Goal: Task Accomplishment & Management: Complete application form

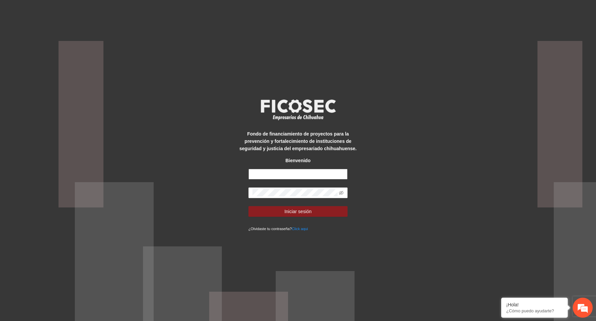
type input "**********"
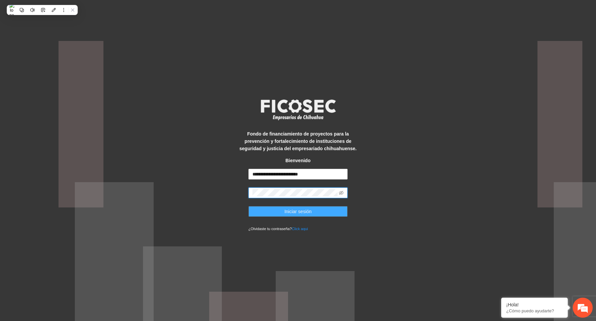
click at [314, 215] on button "Iniciar sesión" at bounding box center [299, 211] width 100 height 11
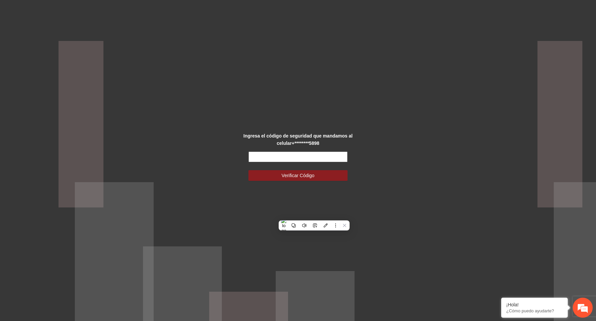
click at [265, 158] on input "text" at bounding box center [299, 156] width 100 height 11
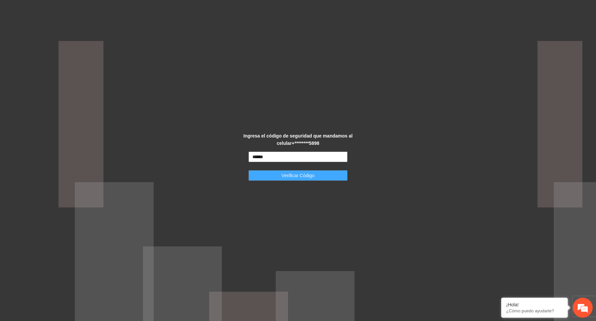
type input "******"
click at [284, 176] on span "Verificar Código" at bounding box center [298, 175] width 33 height 7
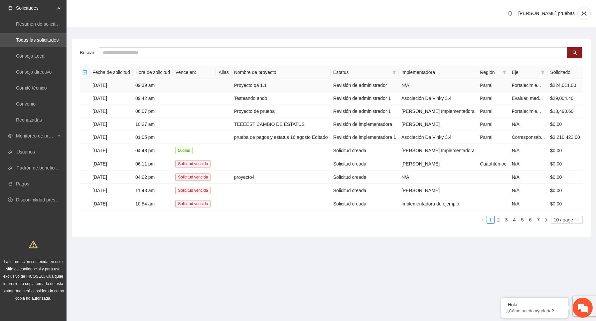
click at [110, 91] on td "[DATE]" at bounding box center [111, 85] width 43 height 13
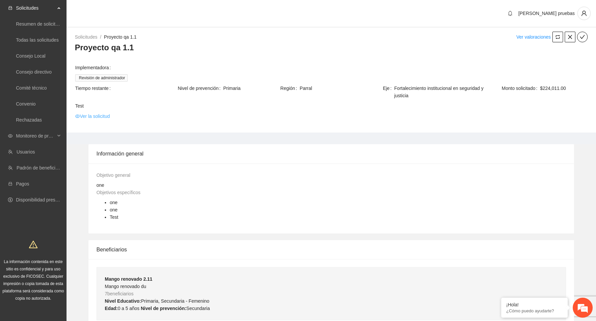
click at [105, 118] on link "Ver la solicitud" at bounding box center [92, 115] width 35 height 7
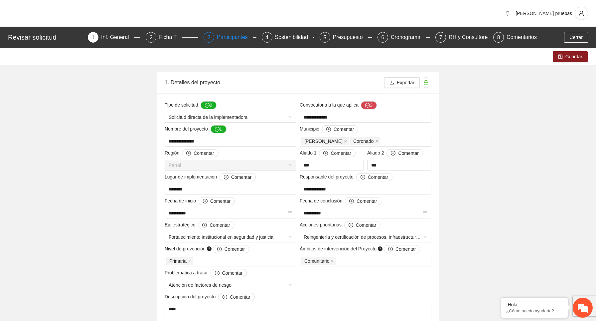
click at [235, 39] on div "Participantes" at bounding box center [235, 37] width 36 height 11
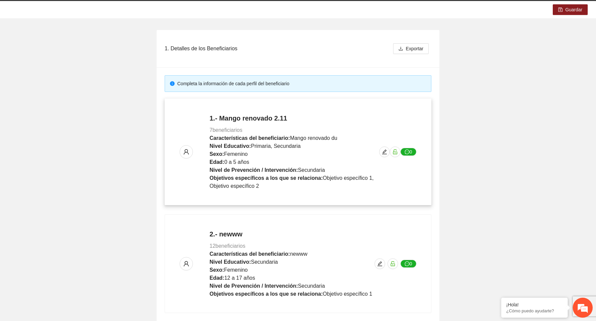
scroll to position [52, 0]
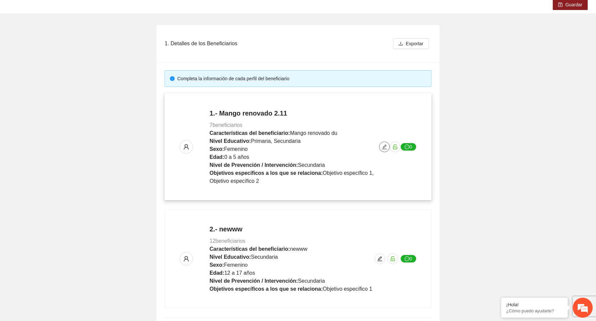
click at [383, 146] on icon "edit" at bounding box center [384, 146] width 5 height 5
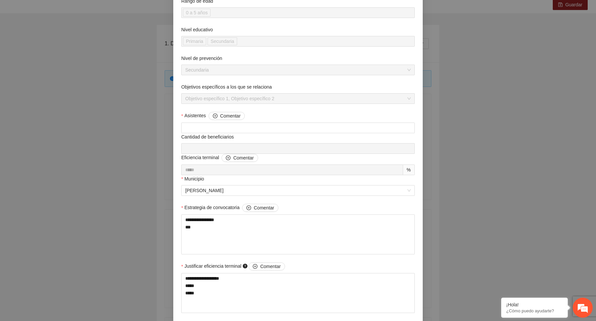
scroll to position [0, 0]
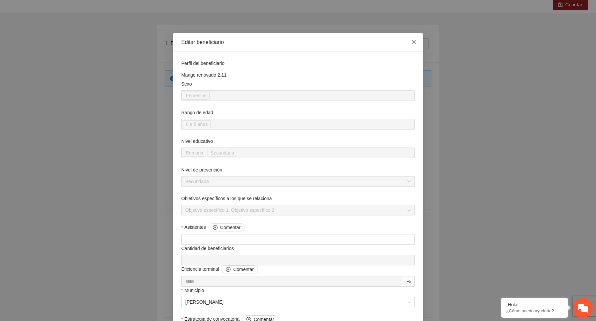
click at [415, 42] on icon "close" at bounding box center [413, 41] width 5 height 5
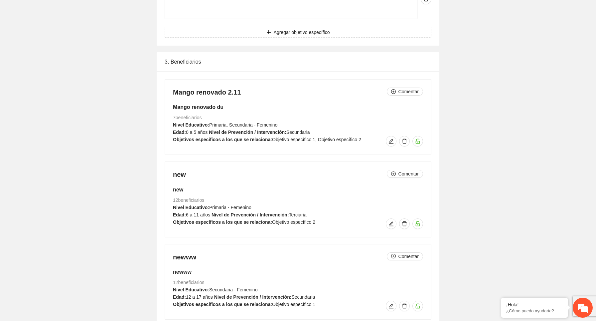
scroll to position [642, 0]
click at [393, 141] on icon "edit" at bounding box center [391, 142] width 5 height 5
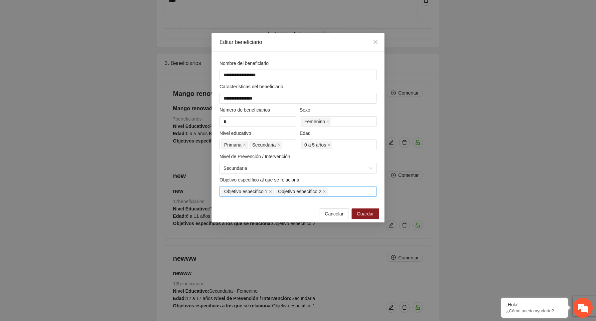
click at [348, 190] on div "Objetivo específico 1 Objetivo específico 2" at bounding box center [298, 191] width 154 height 9
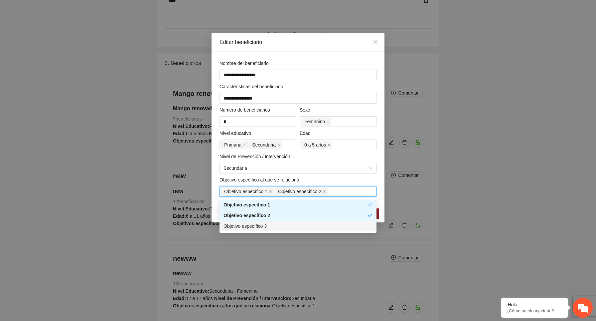
click at [273, 226] on div "Objetivo específico 3" at bounding box center [298, 225] width 149 height 7
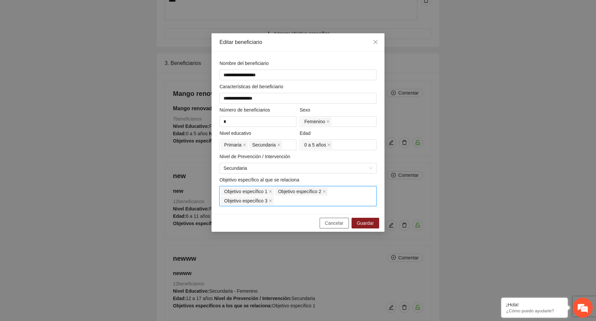
click at [336, 225] on span "Cancelar" at bounding box center [334, 222] width 19 height 7
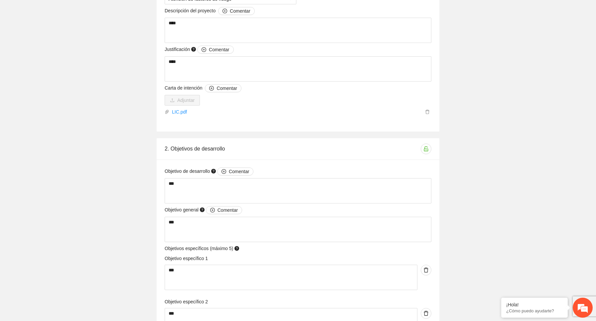
scroll to position [0, 0]
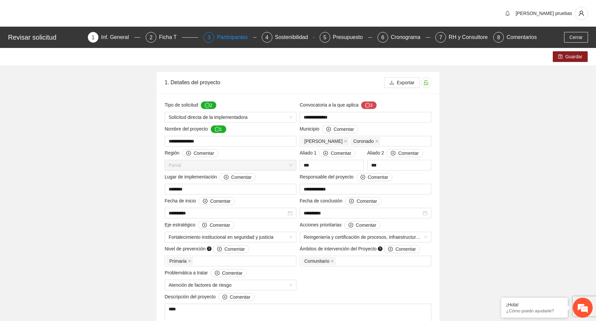
click at [237, 38] on div "Participantes" at bounding box center [235, 37] width 36 height 11
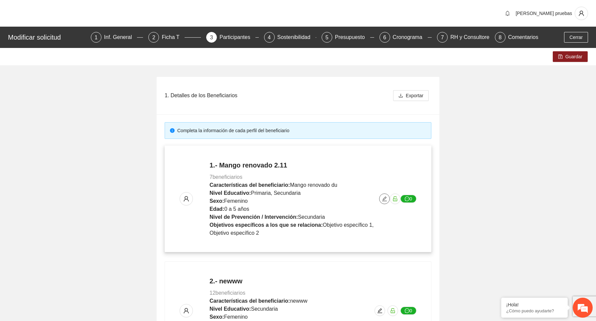
click at [385, 200] on icon "edit" at bounding box center [384, 198] width 5 height 5
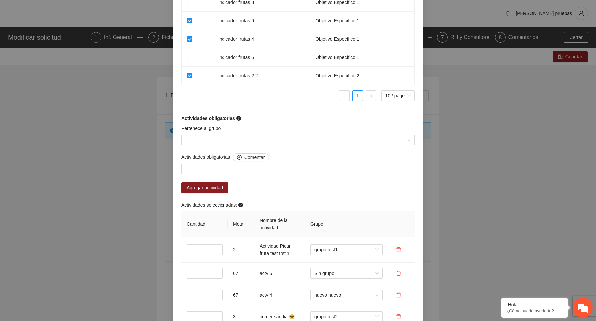
scroll to position [509, 0]
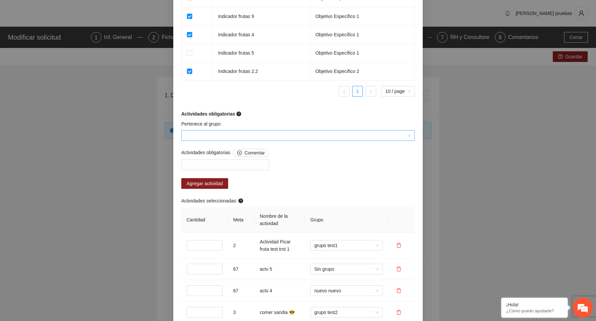
click at [275, 134] on input "Pertenece al grupo" at bounding box center [295, 135] width 221 height 10
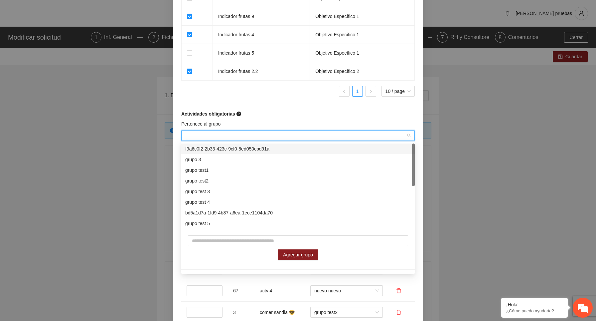
click at [240, 146] on div "f9a6c0f2-2b33-423c-9cf0-8ed050cbd91a" at bounding box center [298, 148] width 226 height 7
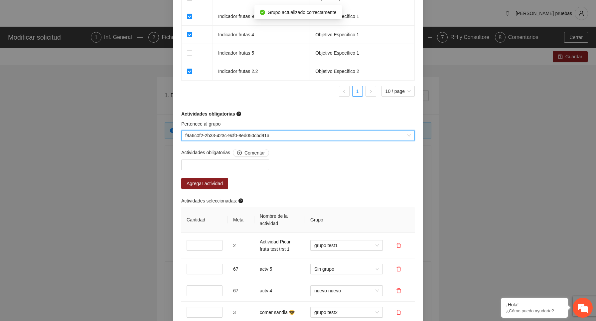
click at [262, 134] on span "f9a6c0f2-2b33-423c-9cf0-8ed050cbd91a" at bounding box center [298, 135] width 226 height 10
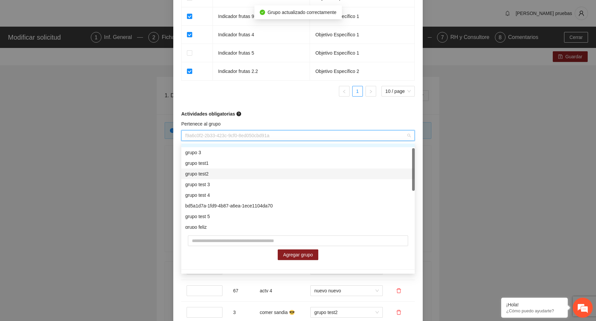
scroll to position [9, 0]
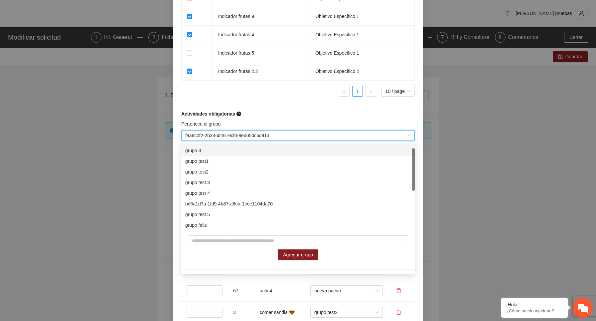
click at [285, 114] on div "Actividades obligatorias" at bounding box center [298, 113] width 234 height 7
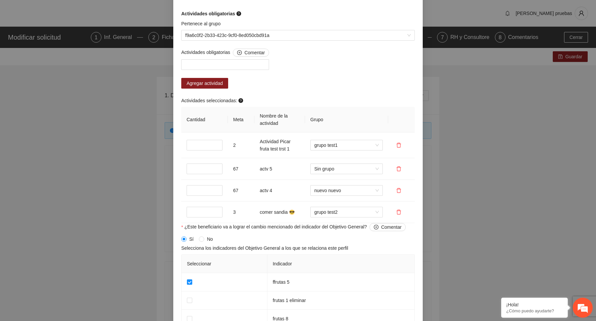
scroll to position [538, 0]
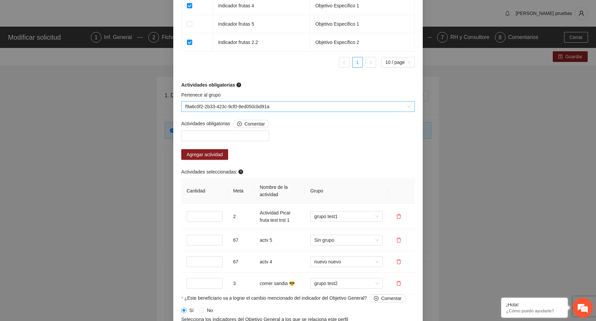
click at [296, 107] on span "f9a6c0f2-2b33-423c-9cf0-8ed050cbd91a" at bounding box center [298, 107] width 226 height 10
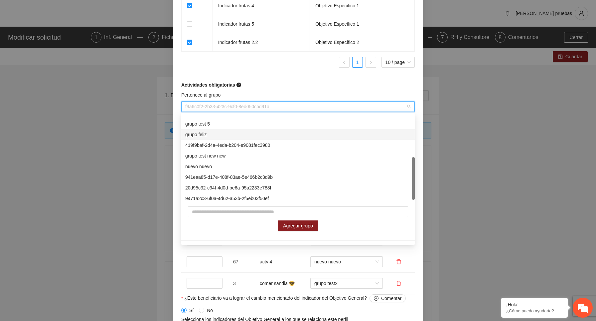
scroll to position [85, 0]
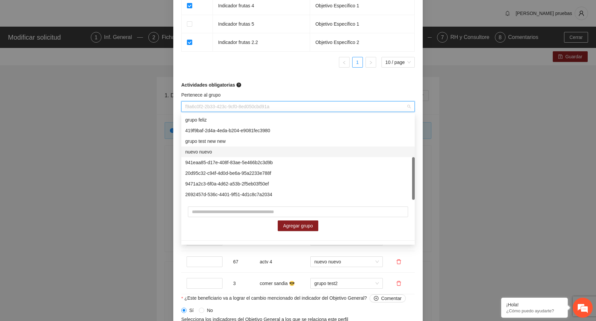
click at [227, 152] on div "nuevo nuevo" at bounding box center [298, 151] width 226 height 7
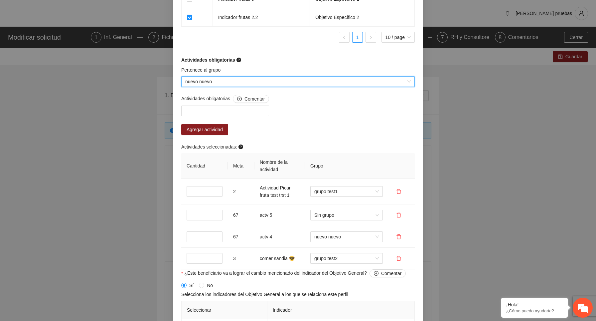
scroll to position [560, 0]
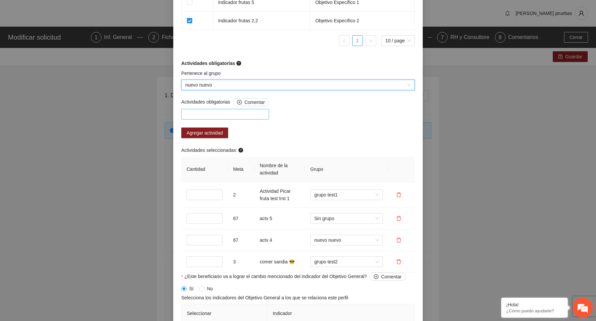
click at [244, 115] on div at bounding box center [225, 114] width 85 height 8
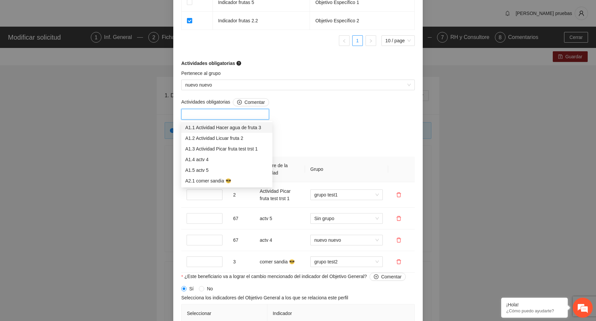
click at [265, 127] on div "A1.1 Actividad Hacer agua de fruta 3" at bounding box center [226, 127] width 83 height 7
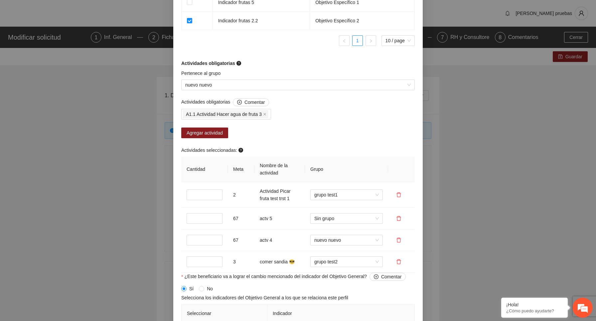
click at [321, 121] on div "Actividades obligatorias Comentar A1.1 Actividad Hacer agua de fruta 3 Agregar …" at bounding box center [298, 185] width 237 height 174
click at [219, 134] on span "Agregar actividad" at bounding box center [205, 132] width 36 height 7
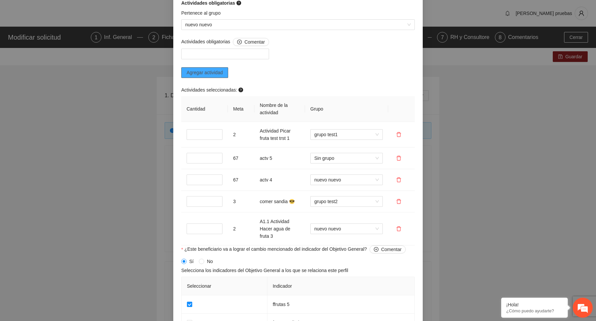
scroll to position [621, 0]
click at [216, 226] on input "*" at bounding box center [205, 228] width 36 height 11
type input "*"
click at [216, 226] on input "*" at bounding box center [205, 228] width 36 height 11
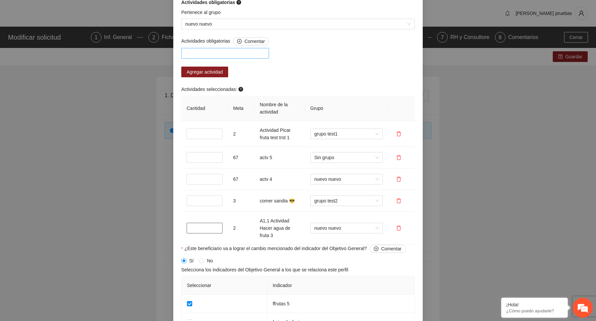
scroll to position [610, 0]
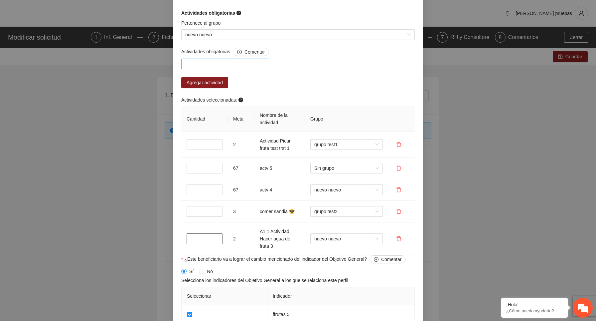
click at [230, 64] on div at bounding box center [225, 64] width 85 height 8
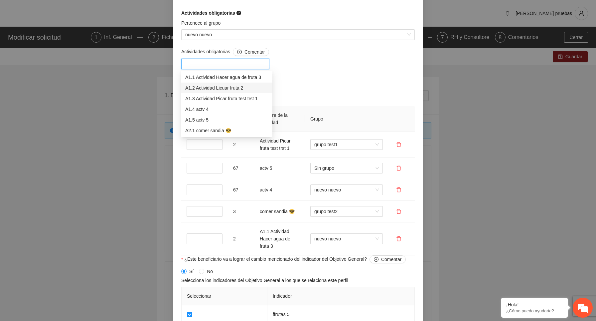
click at [250, 87] on div "A1.2 Actividad Licuar fruta 2" at bounding box center [226, 87] width 83 height 7
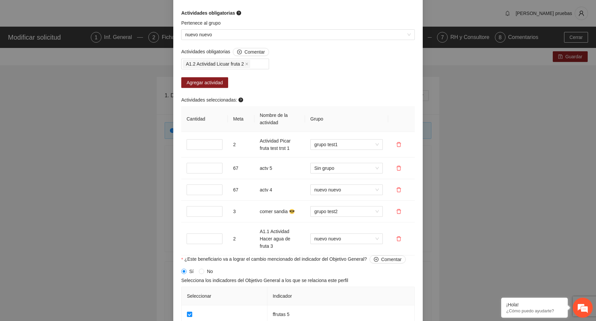
click at [306, 67] on div "Actividades obligatorias Comentar A1.2 Actividad Licuar fruta 2 Agregar activid…" at bounding box center [298, 151] width 237 height 207
click at [214, 81] on span "Agregar actividad" at bounding box center [205, 82] width 36 height 7
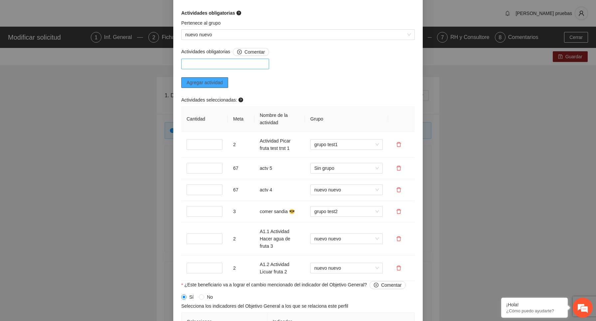
click at [254, 65] on div at bounding box center [225, 64] width 85 height 8
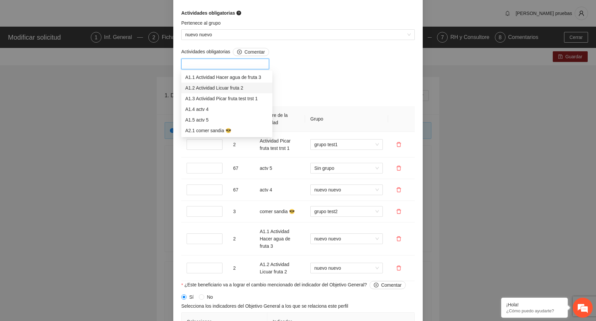
click at [243, 92] on div "A1.2 Actividad Licuar fruta 2" at bounding box center [226, 88] width 91 height 11
click at [243, 99] on div "A1.3 Actividad Picar fruta test trst 1" at bounding box center [226, 98] width 83 height 7
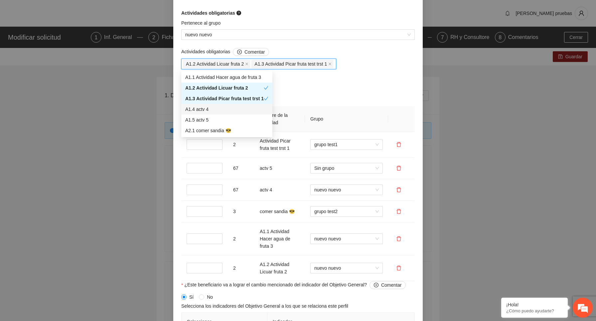
click at [220, 123] on div "A1.5 actv 5" at bounding box center [226, 119] width 83 height 7
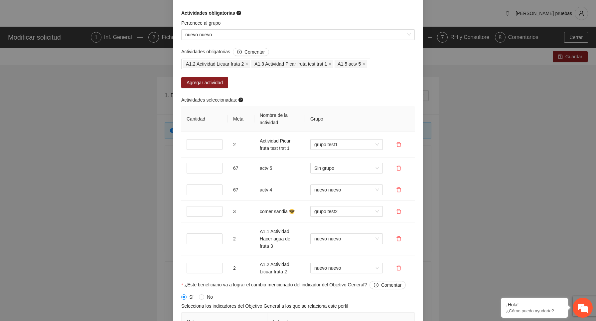
click at [332, 90] on div "Actividades obligatorias Comentar A1.2 Actividad Licuar fruta 2 A1.3 Actividad …" at bounding box center [276, 69] width 192 height 43
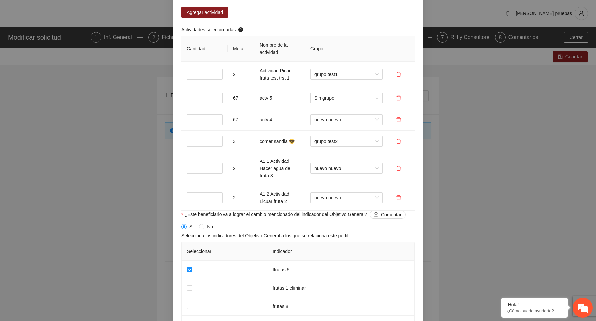
scroll to position [621, 0]
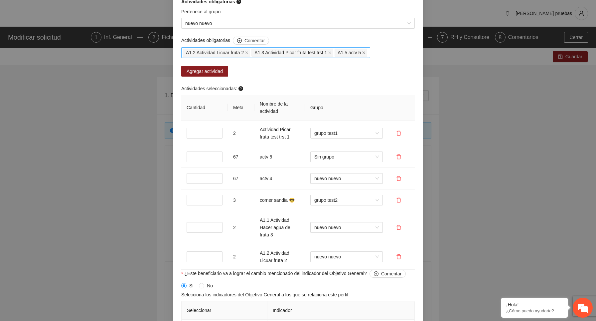
click at [366, 53] on icon "close" at bounding box center [363, 52] width 3 height 3
click at [332, 53] on icon "close" at bounding box center [329, 52] width 3 height 3
click at [249, 53] on icon "close" at bounding box center [246, 52] width 3 height 3
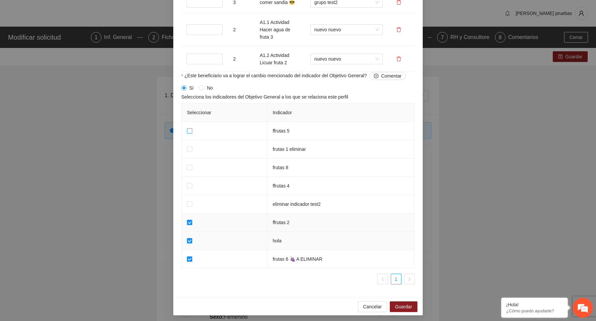
scroll to position [821, 0]
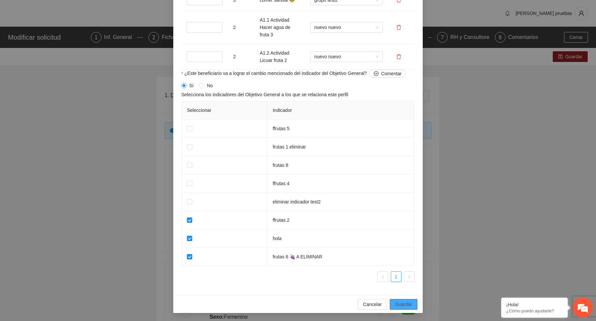
click at [410, 303] on span "Guardar" at bounding box center [403, 304] width 17 height 7
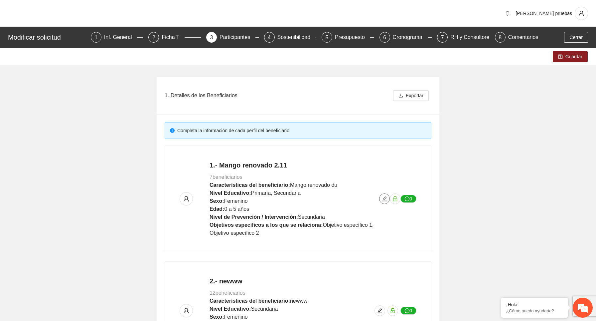
scroll to position [0, 0]
click at [566, 56] on span "Guardar" at bounding box center [574, 56] width 17 height 7
click at [383, 198] on icon "edit" at bounding box center [384, 198] width 5 height 5
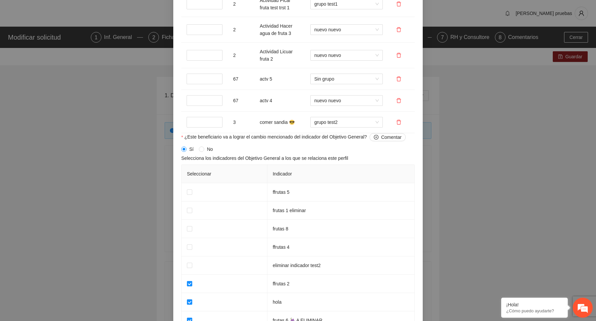
scroll to position [814, 0]
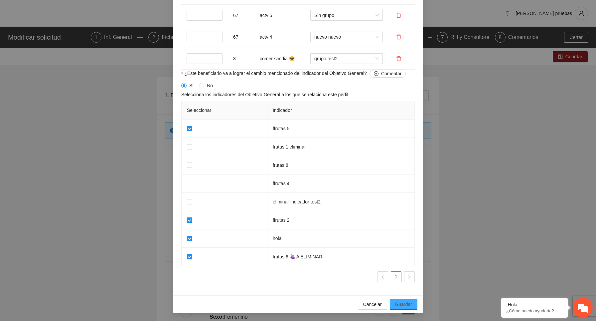
click at [402, 304] on span "Guardar" at bounding box center [403, 304] width 17 height 7
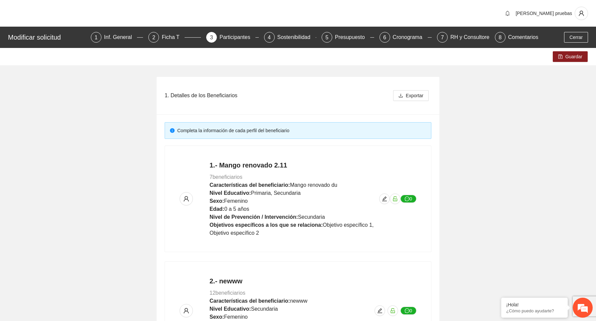
scroll to position [489, 0]
click at [564, 59] on button "Guardar" at bounding box center [570, 56] width 35 height 11
click at [385, 199] on icon "edit" at bounding box center [384, 198] width 5 height 5
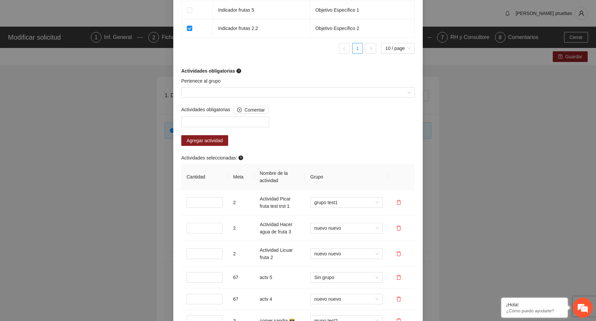
scroll to position [543, 0]
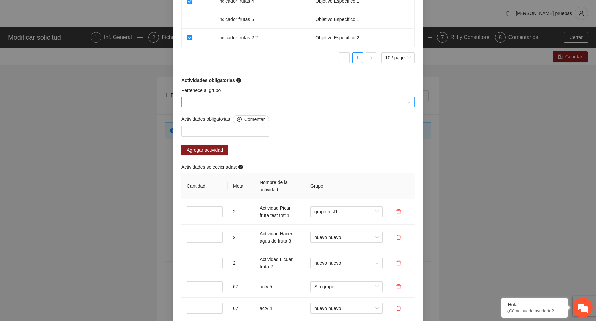
click at [314, 101] on input "Pertenece al grupo" at bounding box center [295, 102] width 221 height 10
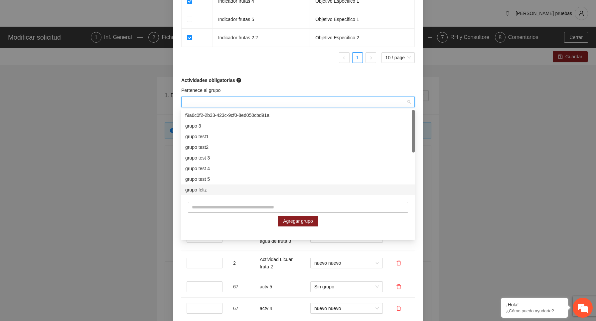
click at [226, 205] on input "text" at bounding box center [298, 207] width 220 height 11
type input "**********"
click at [298, 220] on span "Agregar grupo" at bounding box center [298, 220] width 30 height 7
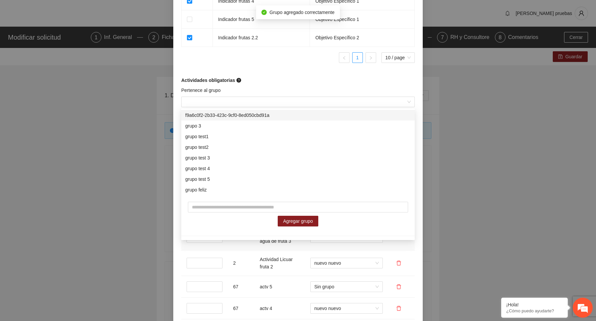
click at [400, 245] on td at bounding box center [401, 238] width 27 height 26
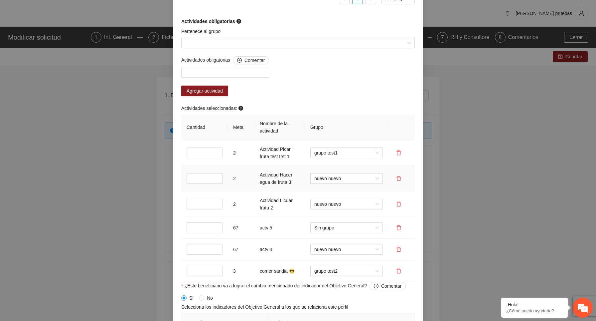
scroll to position [601, 0]
click at [293, 40] on input "Pertenece al grupo" at bounding box center [295, 43] width 221 height 10
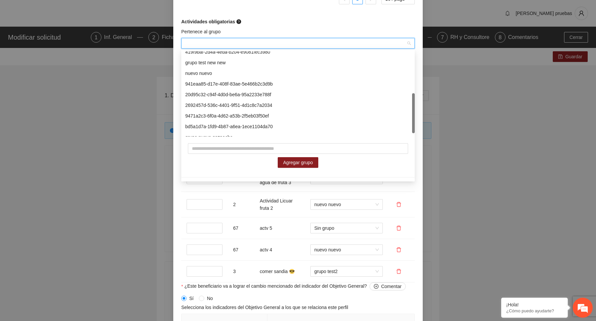
scroll to position [96, 0]
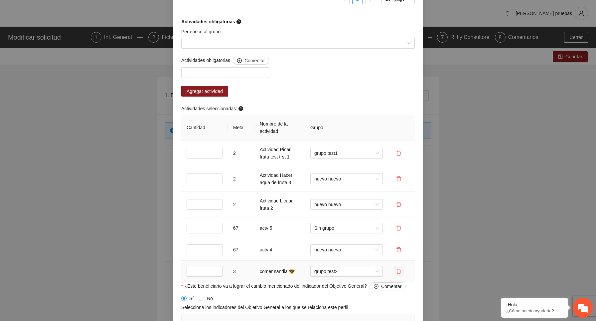
click at [399, 270] on icon "delete" at bounding box center [398, 271] width 5 height 5
click at [425, 250] on span "Sí" at bounding box center [423, 250] width 4 height 7
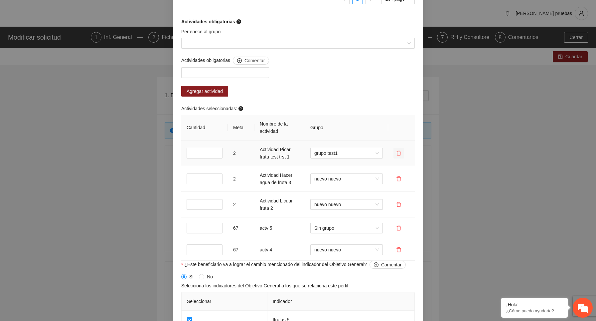
click at [399, 154] on icon "delete" at bounding box center [398, 152] width 5 height 5
click at [425, 132] on span "Sí" at bounding box center [423, 131] width 4 height 7
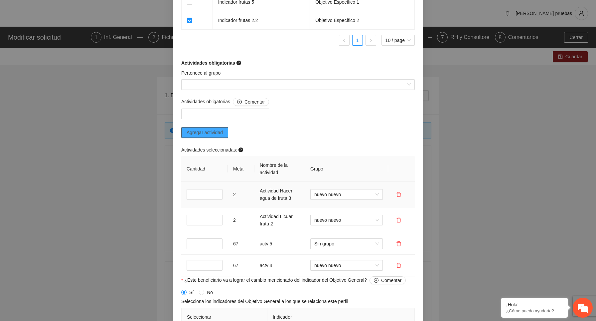
scroll to position [554, 0]
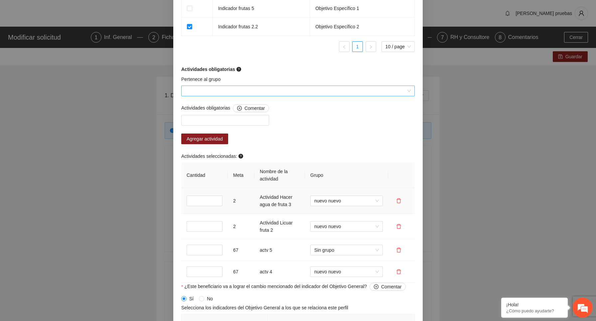
click at [224, 93] on input "Pertenece al grupo" at bounding box center [295, 91] width 221 height 10
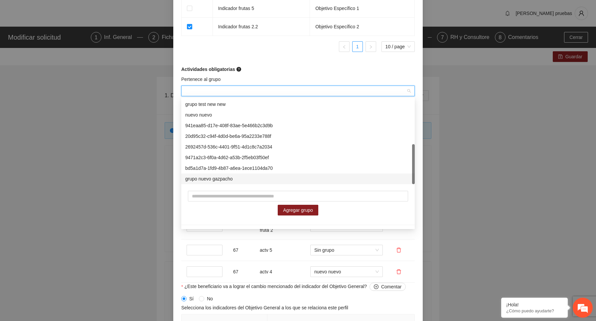
click at [225, 179] on div "grupo nuevo gazpacho" at bounding box center [298, 178] width 226 height 7
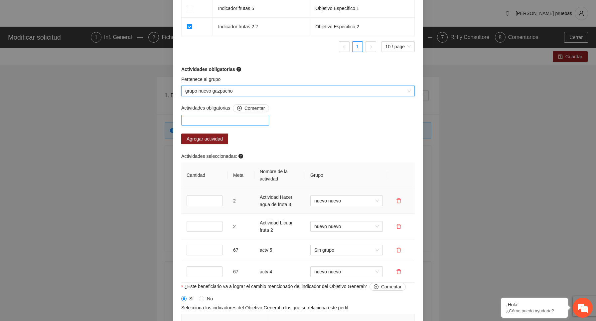
click at [219, 118] on div at bounding box center [225, 120] width 85 height 8
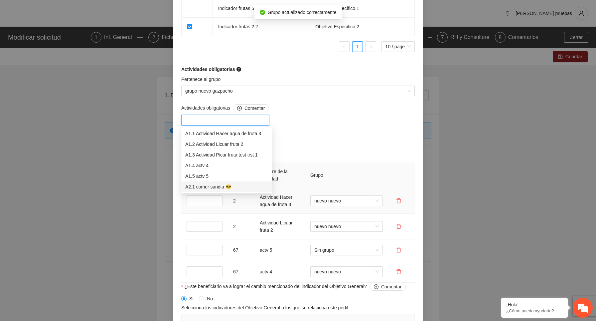
click at [216, 185] on div "A2.1 comer sandia 😎" at bounding box center [226, 186] width 83 height 7
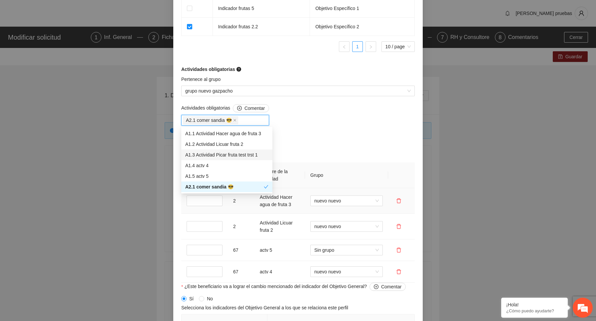
click at [246, 156] on div "A1.3 Actividad Picar fruta test trst 1" at bounding box center [226, 154] width 83 height 7
click at [312, 138] on div "Agregar actividad" at bounding box center [252, 138] width 143 height 11
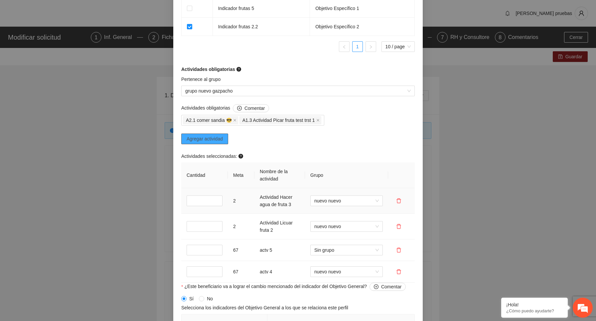
click at [207, 140] on span "Agregar actividad" at bounding box center [205, 138] width 36 height 7
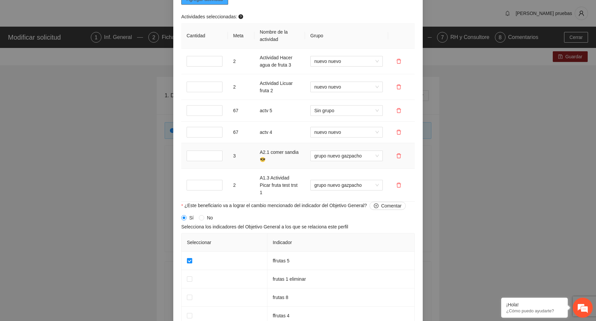
scroll to position [695, 0]
click at [216, 152] on input "*" at bounding box center [205, 154] width 36 height 11
type input "*"
click at [216, 152] on input "*" at bounding box center [205, 154] width 36 height 11
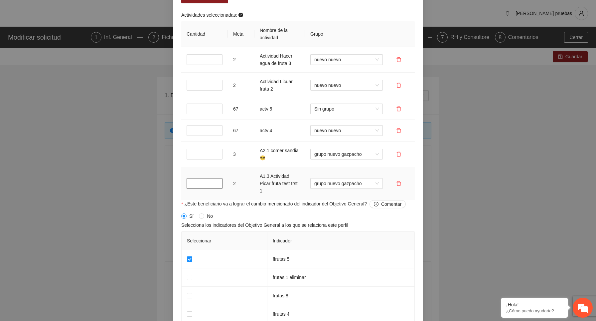
type input "*"
click at [216, 181] on input "*" at bounding box center [205, 183] width 36 height 11
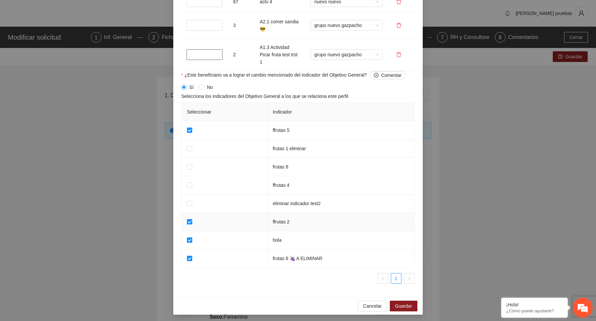
scroll to position [825, 0]
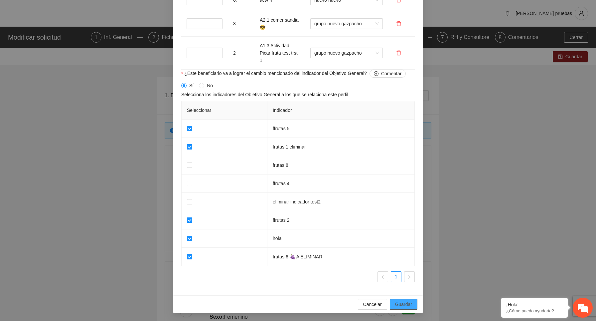
click at [408, 300] on button "Guardar" at bounding box center [404, 304] width 28 height 11
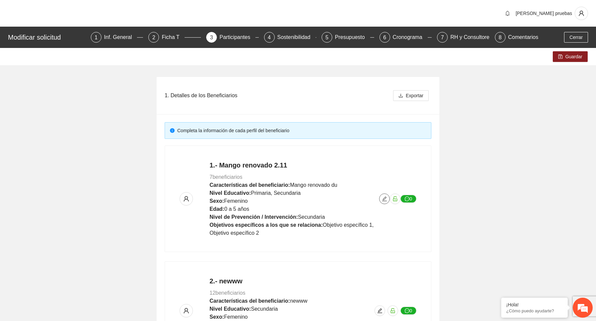
scroll to position [0, 0]
click at [562, 59] on span "save" at bounding box center [560, 56] width 5 height 5
click at [575, 57] on span "Guardar" at bounding box center [574, 56] width 17 height 7
click at [383, 200] on icon "edit" at bounding box center [384, 198] width 5 height 5
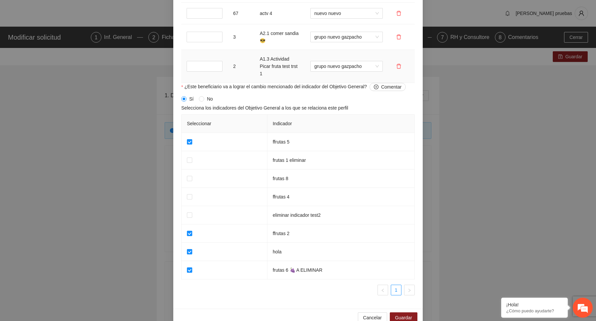
scroll to position [821, 0]
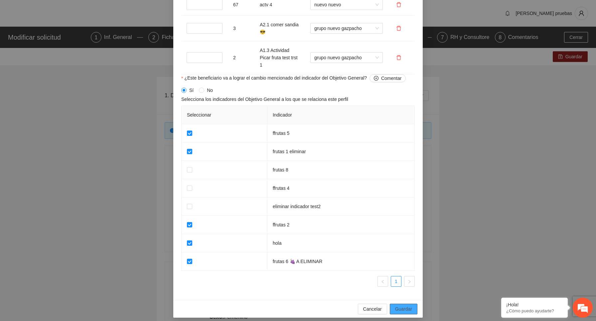
click at [403, 308] on span "Guardar" at bounding box center [403, 308] width 17 height 7
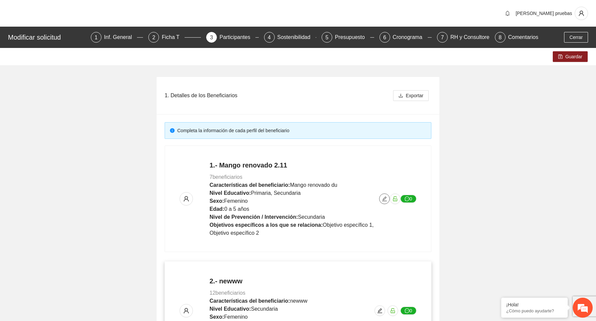
scroll to position [0, 0]
click at [567, 57] on span "Guardar" at bounding box center [574, 56] width 17 height 7
click at [382, 198] on icon "edit" at bounding box center [384, 198] width 5 height 5
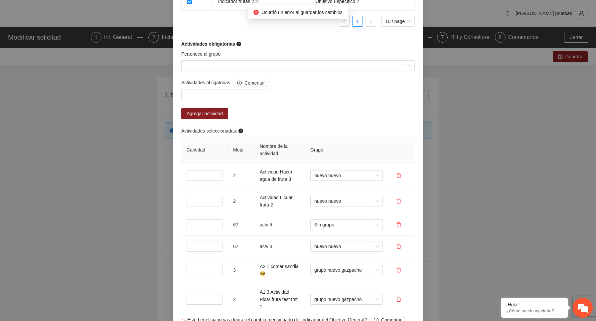
scroll to position [825, 0]
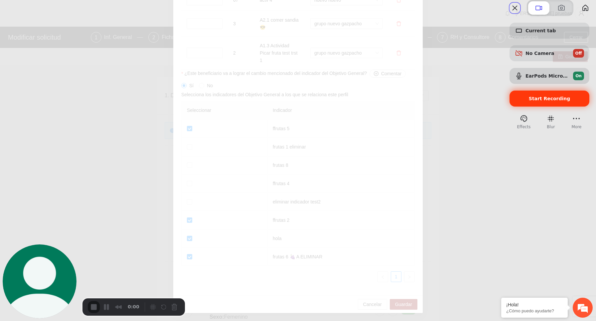
click at [545, 106] on div "Start Recording" at bounding box center [550, 99] width 80 height 16
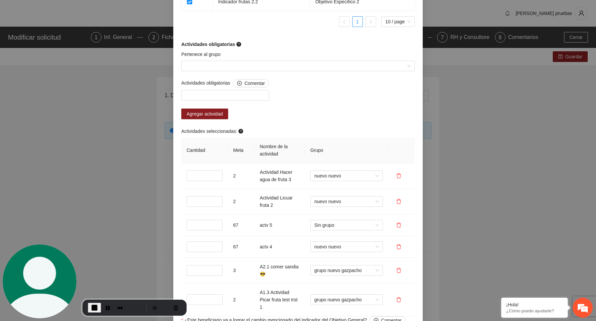
scroll to position [600, 0]
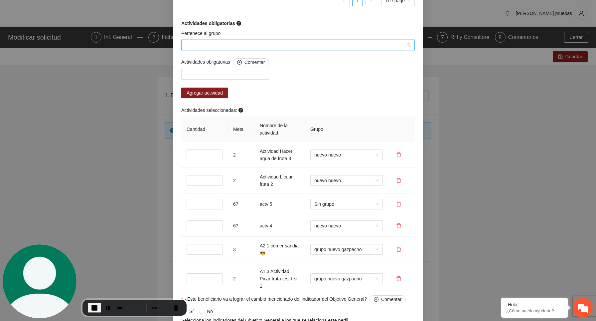
click at [290, 42] on input "Pertenece al grupo" at bounding box center [295, 45] width 221 height 10
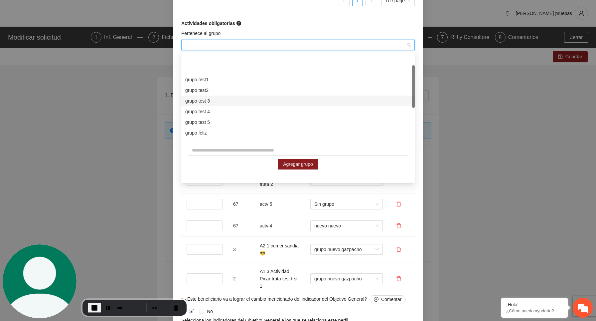
scroll to position [85, 0]
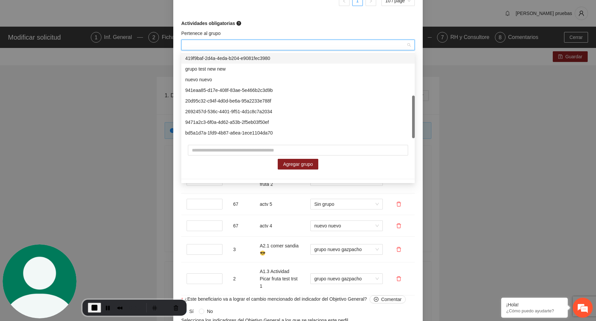
click at [309, 42] on input "Pertenece al grupo" at bounding box center [295, 45] width 221 height 10
click at [316, 23] on div "Actividades obligatorias" at bounding box center [298, 23] width 234 height 7
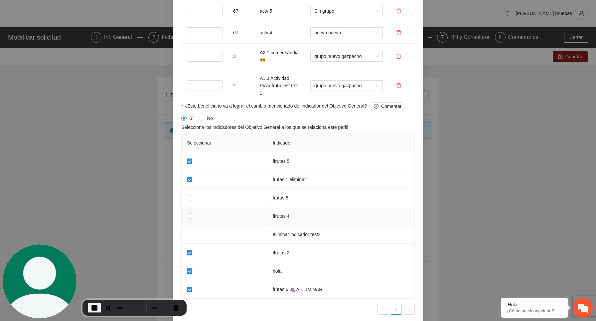
scroll to position [825, 0]
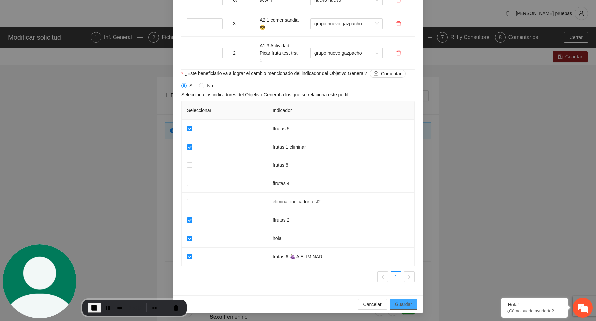
click at [402, 304] on span "Guardar" at bounding box center [403, 304] width 17 height 7
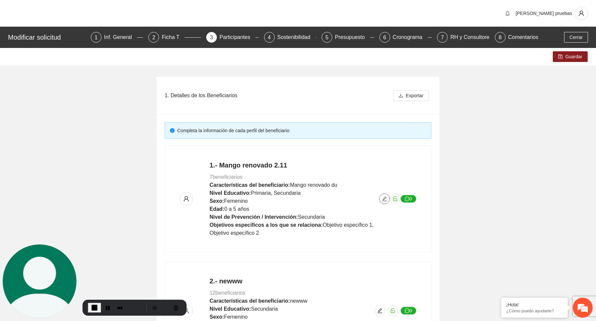
scroll to position [0, 0]
click at [577, 54] on span "Guardar" at bounding box center [574, 56] width 17 height 7
click at [386, 199] on icon "edit" at bounding box center [384, 198] width 5 height 5
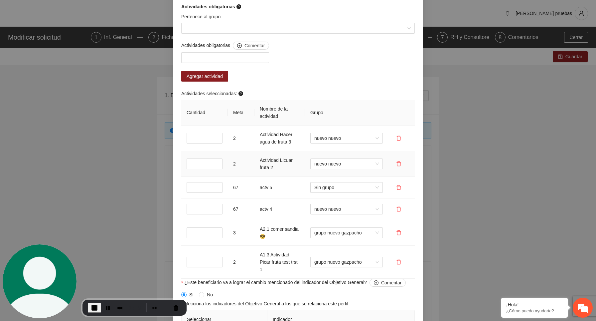
scroll to position [615, 0]
click at [277, 35] on div "Pertenece al grupo" at bounding box center [298, 28] width 237 height 29
click at [278, 31] on input "Pertenece al grupo" at bounding box center [295, 30] width 221 height 10
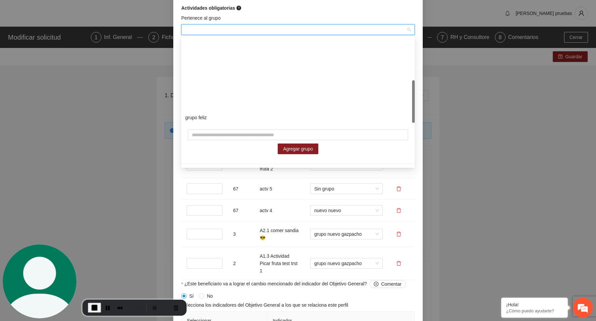
scroll to position [85, 0]
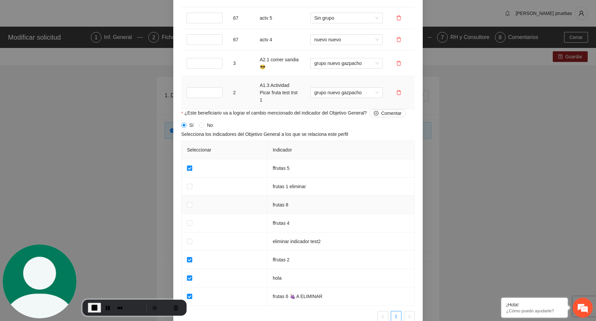
scroll to position [825, 0]
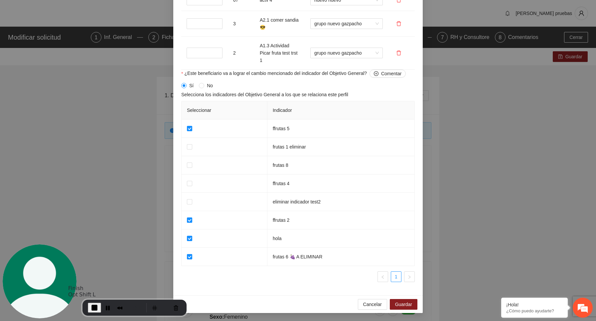
click at [95, 307] on span "End Recording" at bounding box center [95, 308] width 8 height 8
